Goal: Task Accomplishment & Management: Manage account settings

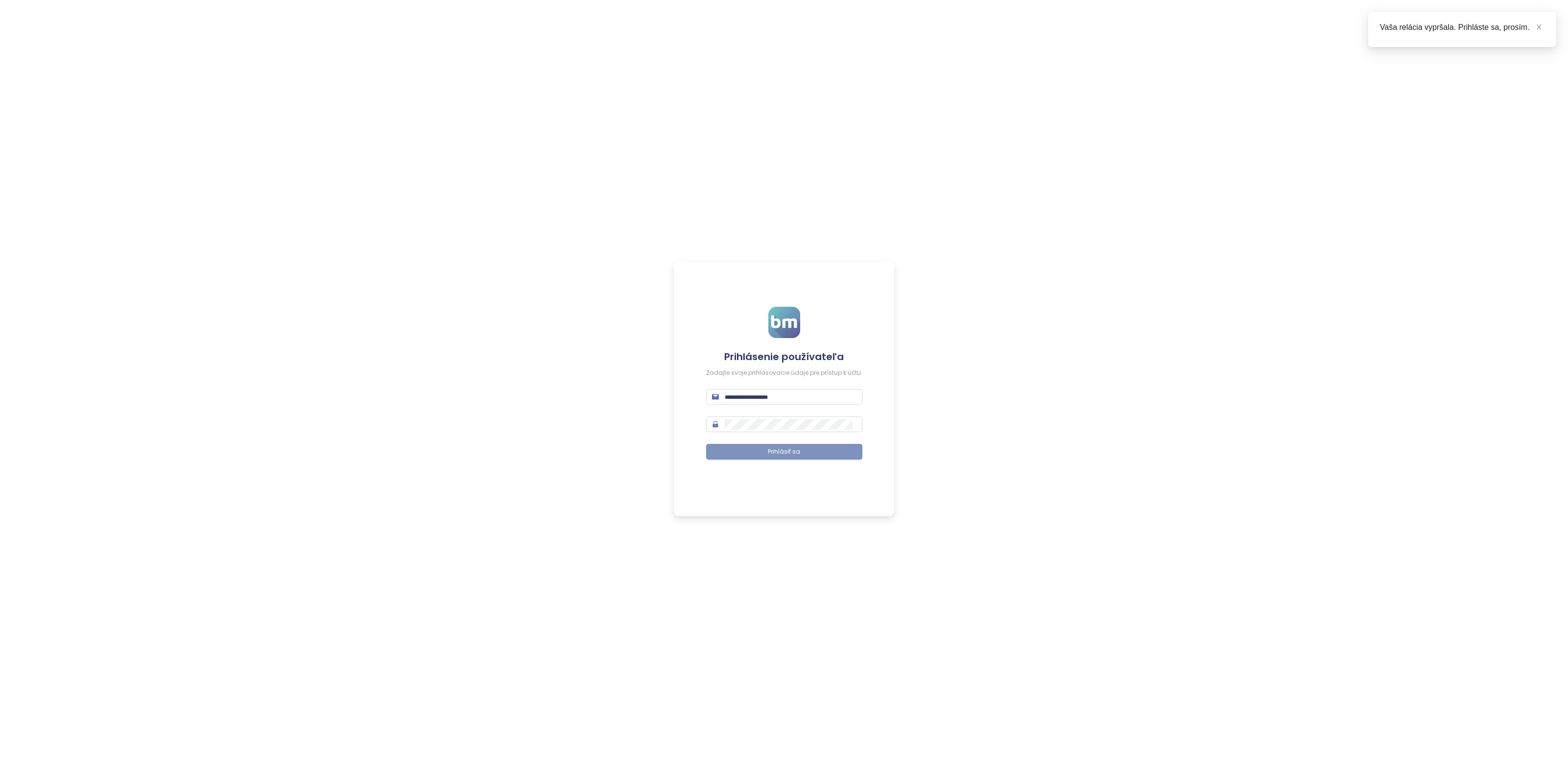
type input "**********"
click at [812, 451] on button "Prihlásiť sa" at bounding box center [784, 452] width 156 height 16
